Goal: Task Accomplishment & Management: Use online tool/utility

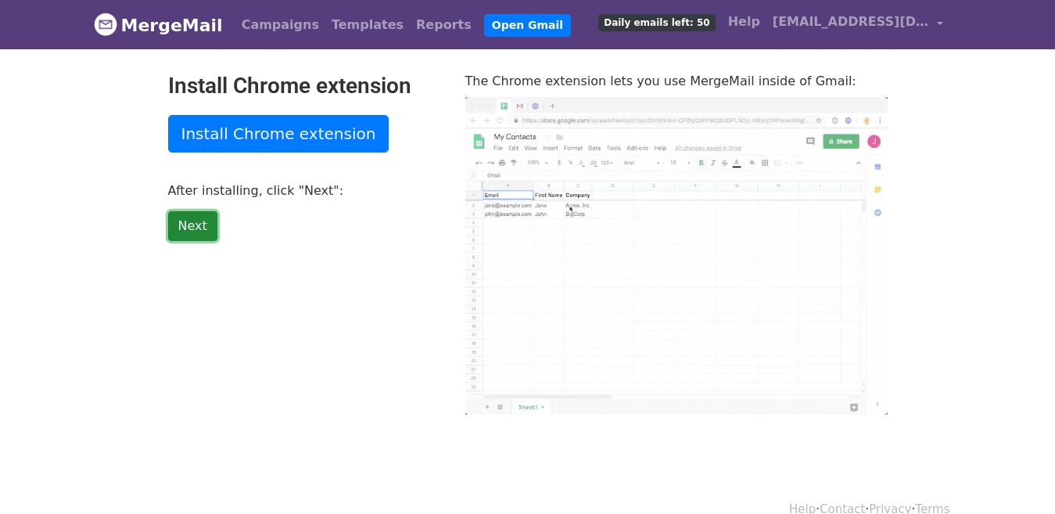
click at [182, 228] on link "Next" at bounding box center [192, 226] width 49 height 30
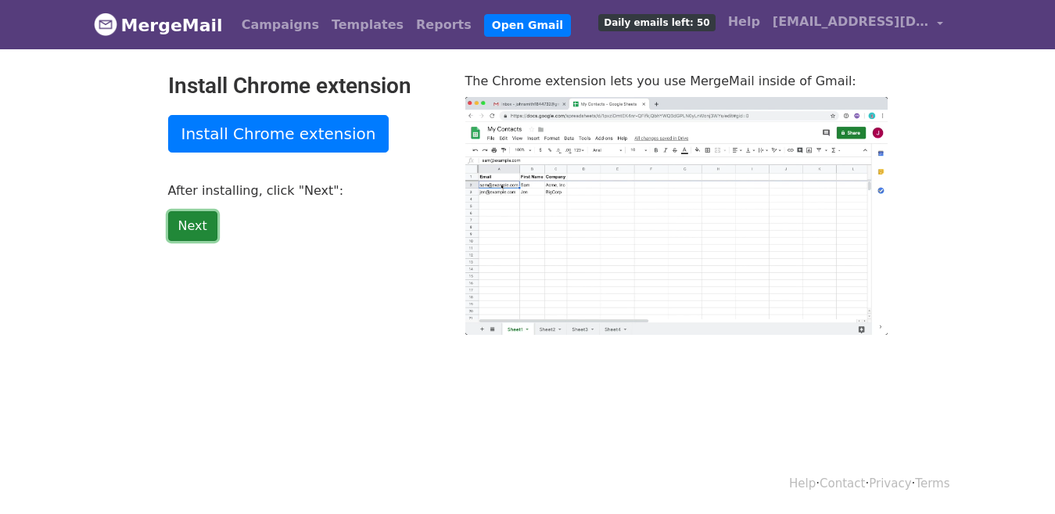
type input "21.96"
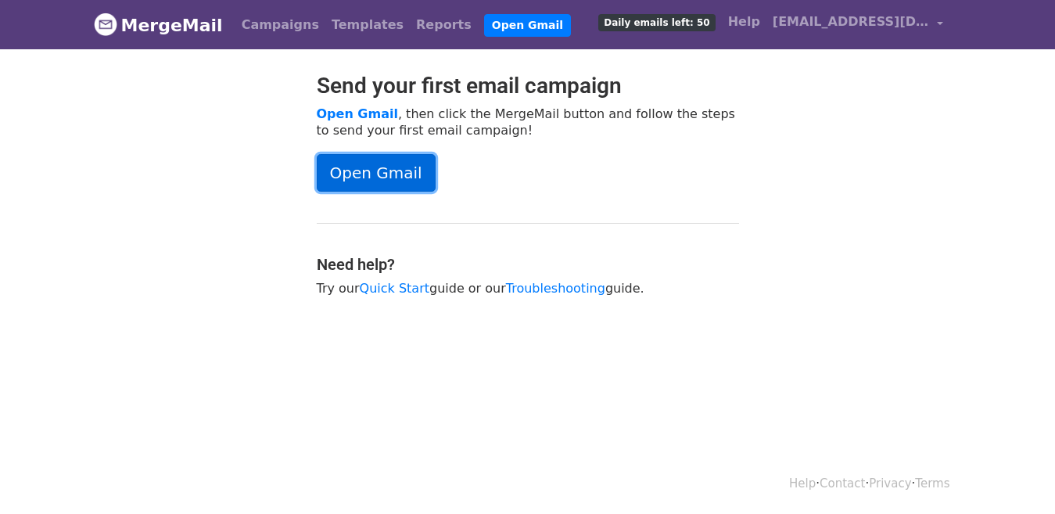
click at [357, 167] on link "Open Gmail" at bounding box center [376, 173] width 119 height 38
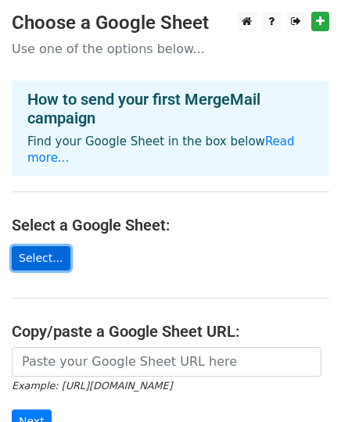
click at [42, 246] on link "Select..." at bounding box center [41, 258] width 59 height 24
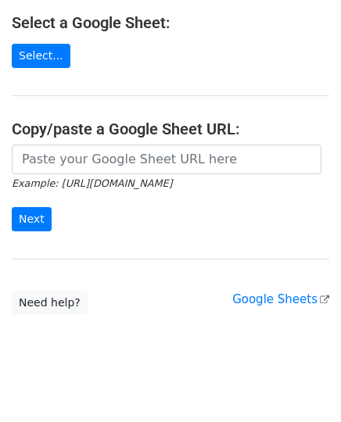
scroll to position [203, 0]
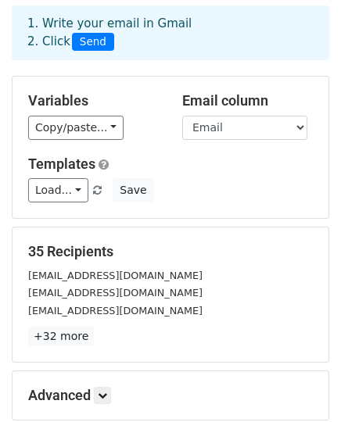
scroll to position [142, 0]
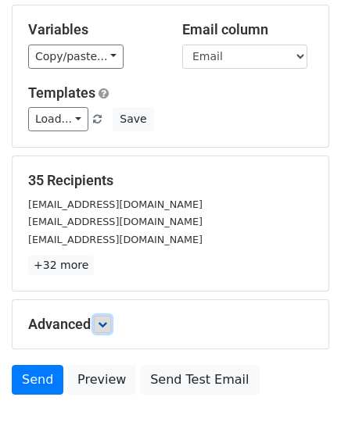
click at [106, 324] on icon at bounding box center [102, 324] width 9 height 9
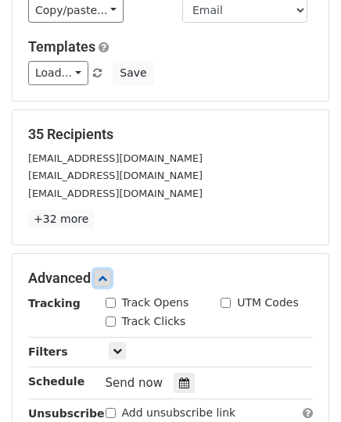
scroll to position [213, 0]
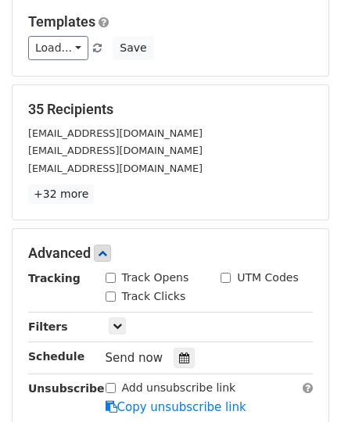
click at [107, 281] on input "Track Opens" at bounding box center [111, 278] width 10 height 10
checkbox input "true"
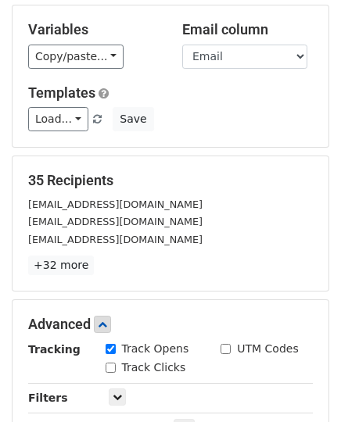
scroll to position [70, 0]
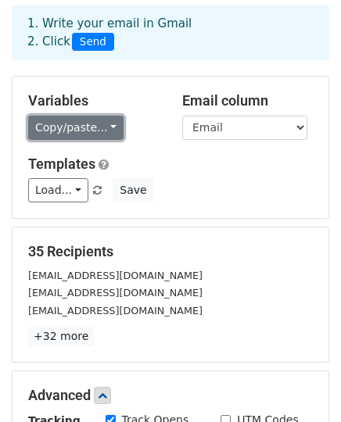
click at [84, 117] on link "Copy/paste..." at bounding box center [75, 128] width 95 height 24
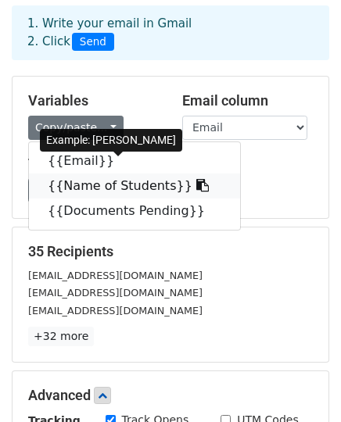
click at [196, 181] on icon at bounding box center [202, 185] width 13 height 13
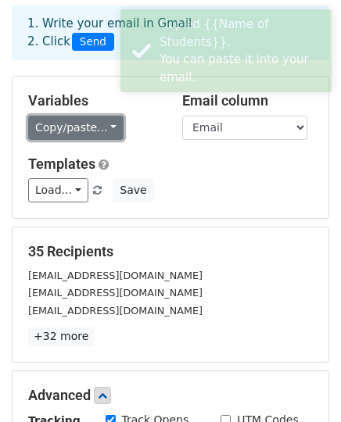
click at [55, 130] on link "Copy/paste..." at bounding box center [75, 128] width 95 height 24
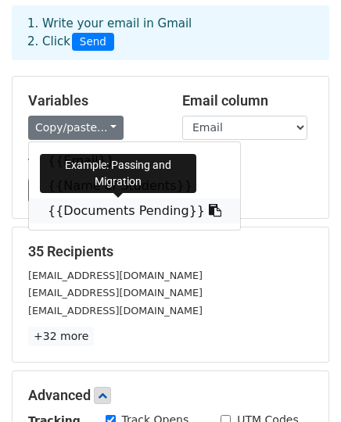
click at [209, 210] on icon at bounding box center [215, 210] width 13 height 13
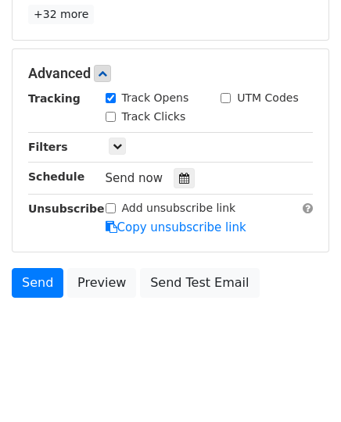
scroll to position [400, 0]
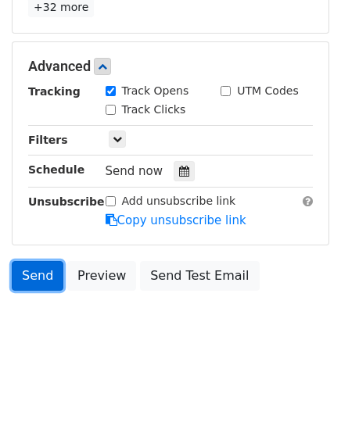
click at [33, 271] on link "Send" at bounding box center [38, 276] width 52 height 30
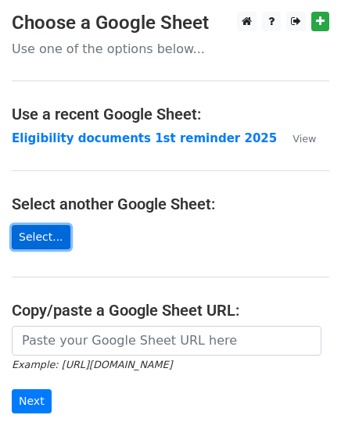
click at [27, 237] on link "Select..." at bounding box center [41, 237] width 59 height 24
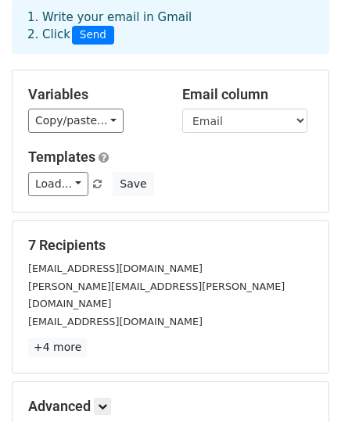
scroll to position [70, 0]
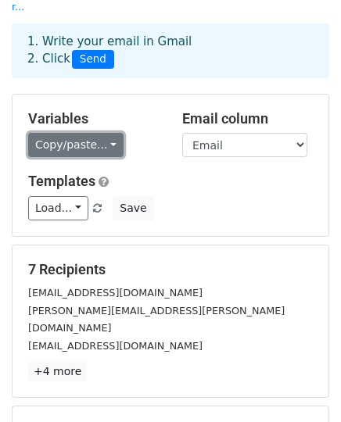
click at [66, 133] on link "Copy/paste..." at bounding box center [75, 145] width 95 height 24
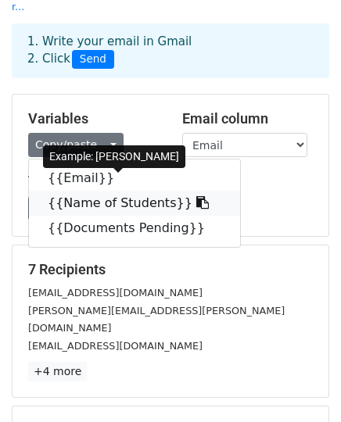
click at [196, 196] on icon at bounding box center [202, 202] width 13 height 13
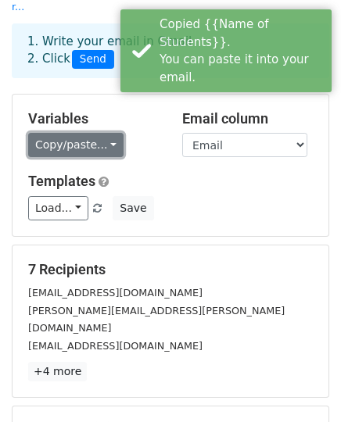
click at [70, 133] on link "Copy/paste..." at bounding box center [75, 145] width 95 height 24
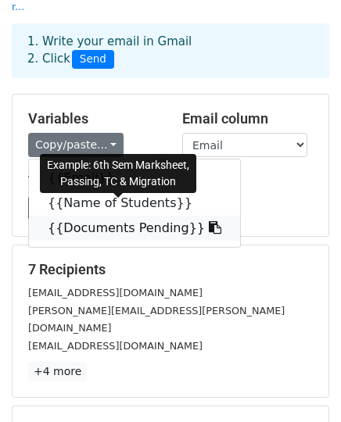
click at [209, 221] on icon at bounding box center [215, 227] width 13 height 13
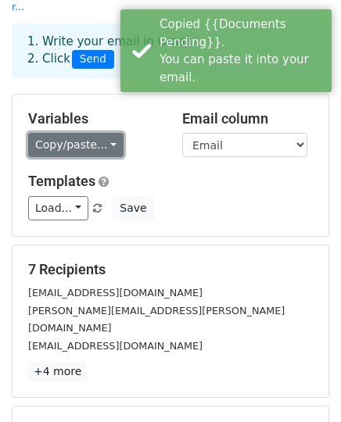
click at [93, 133] on link "Copy/paste..." at bounding box center [75, 145] width 95 height 24
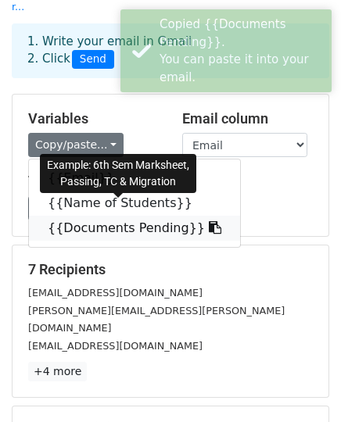
click at [209, 221] on icon at bounding box center [215, 227] width 13 height 13
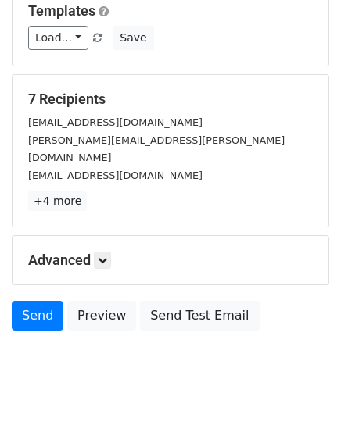
scroll to position [247, 0]
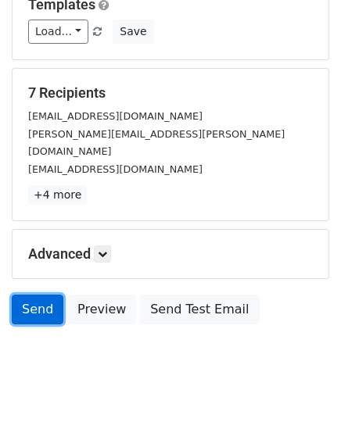
click at [34, 295] on link "Send" at bounding box center [38, 310] width 52 height 30
